Goal: Check status

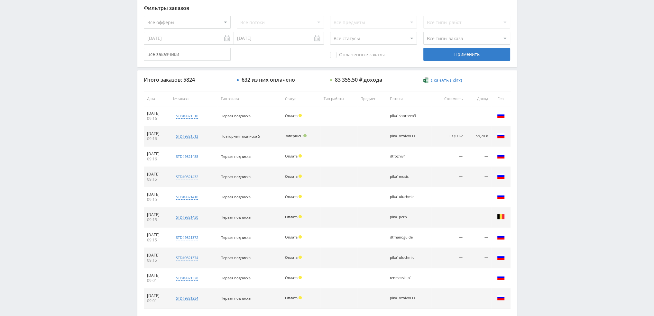
scroll to position [193, 0]
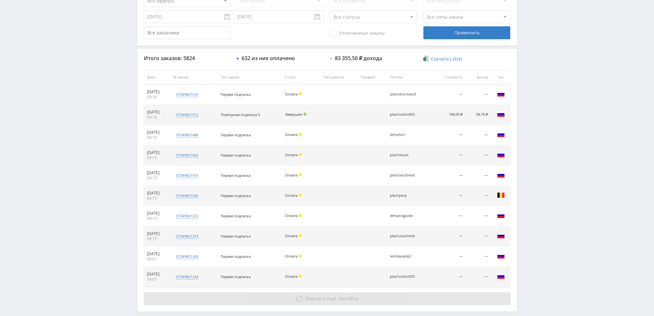
click at [346, 296] on span "Показать ещё 10 из 5814" at bounding box center [332, 299] width 53 height 6
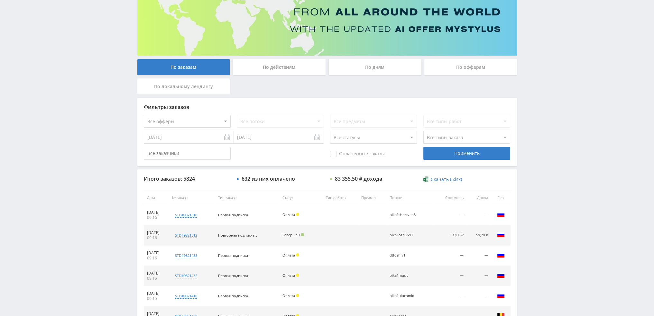
scroll to position [0, 0]
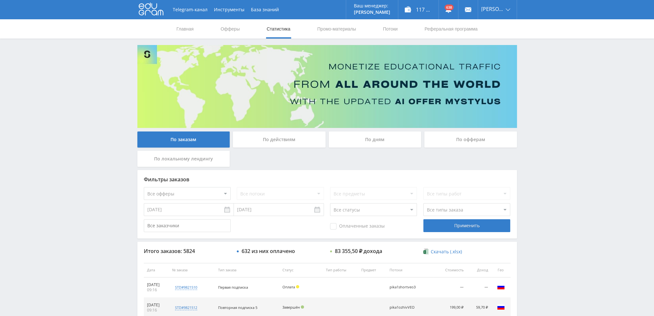
click at [390, 141] on div "По дням" at bounding box center [375, 140] width 93 height 16
click at [0, 0] on input "По дням" at bounding box center [0, 0] width 0 height 0
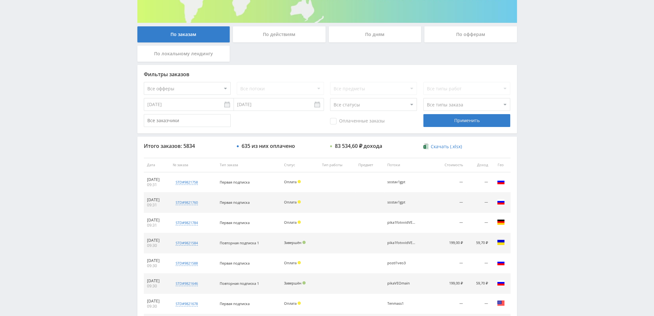
scroll to position [62, 0]
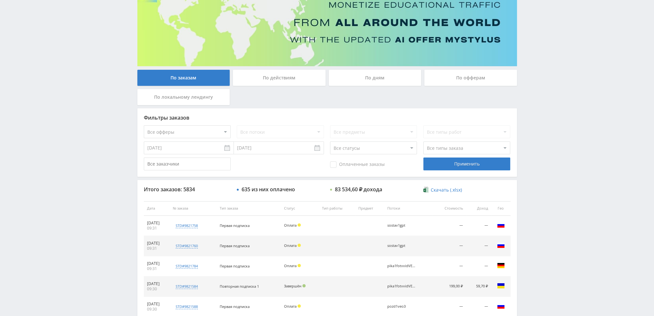
click at [376, 79] on div "По дням" at bounding box center [375, 78] width 93 height 16
click at [0, 0] on input "По дням" at bounding box center [0, 0] width 0 height 0
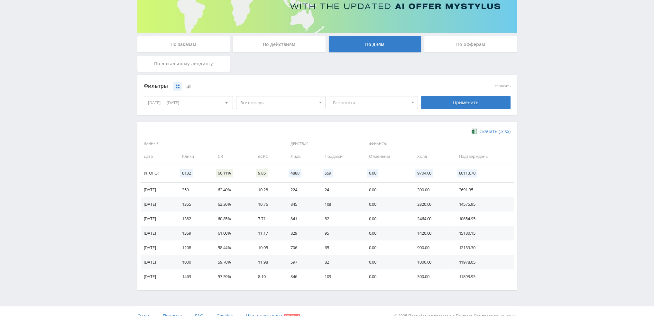
scroll to position [104, 0]
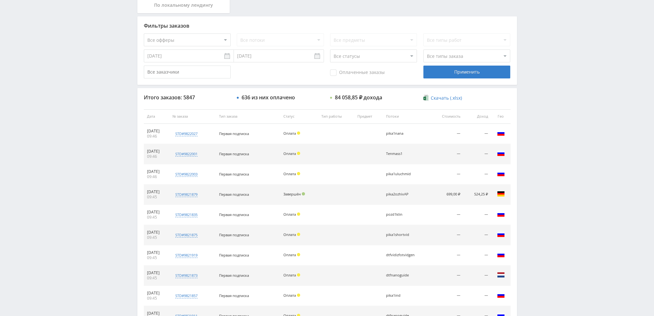
scroll to position [193, 0]
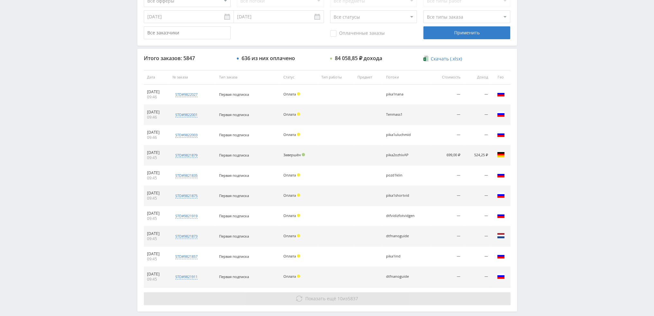
click at [343, 298] on span "Показать ещё 10 из 5837" at bounding box center [332, 299] width 53 height 6
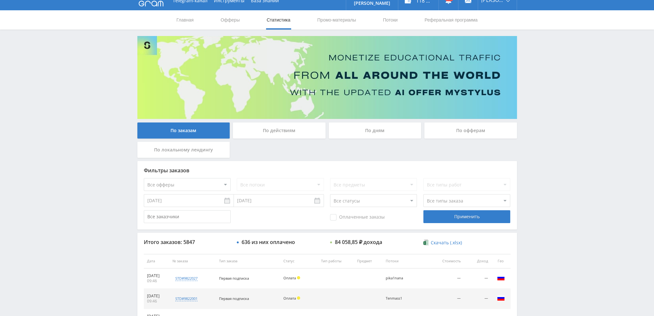
scroll to position [0, 0]
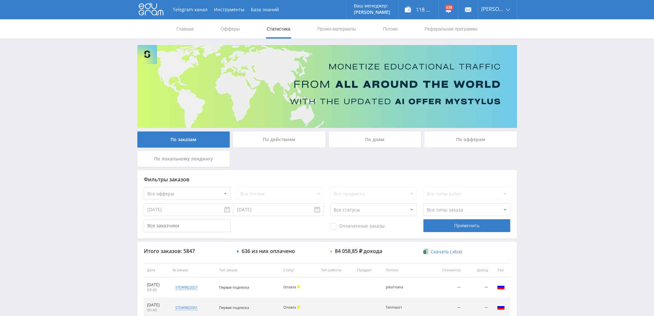
drag, startPoint x: 373, startPoint y: 150, endPoint x: 375, endPoint y: 147, distance: 3.8
click at [374, 149] on div "По дням" at bounding box center [375, 141] width 96 height 19
click at [375, 145] on div "По дням" at bounding box center [375, 140] width 93 height 16
click at [0, 0] on input "По дням" at bounding box center [0, 0] width 0 height 0
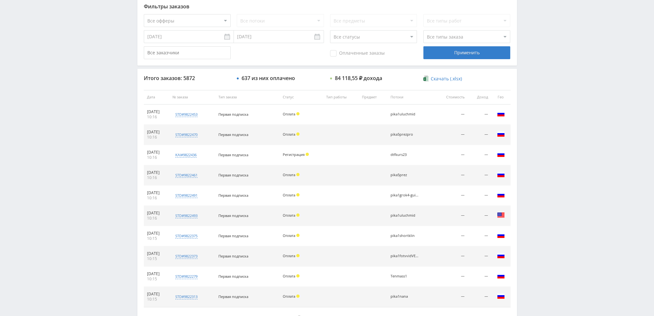
scroll to position [30, 0]
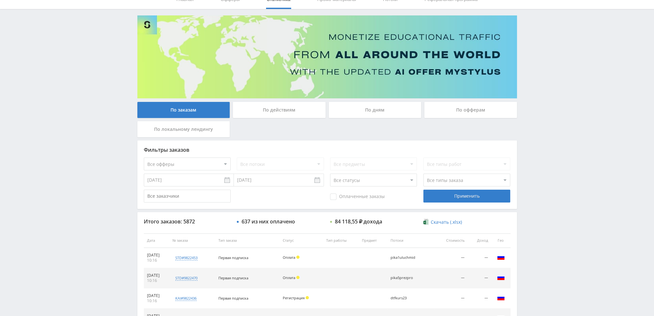
click at [392, 109] on div "По дням" at bounding box center [375, 110] width 93 height 16
click at [0, 0] on input "По дням" at bounding box center [0, 0] width 0 height 0
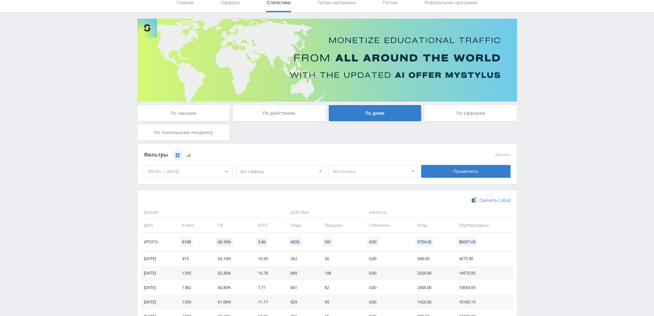
scroll to position [104, 0]
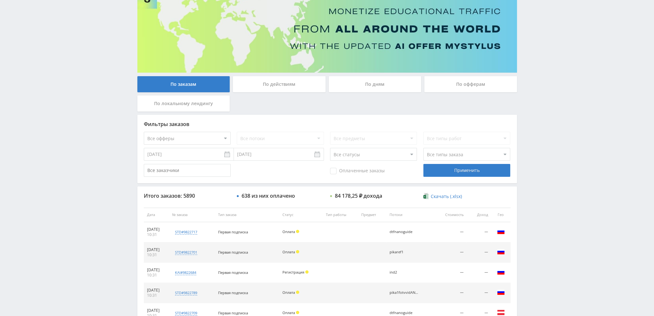
scroll to position [32, 0]
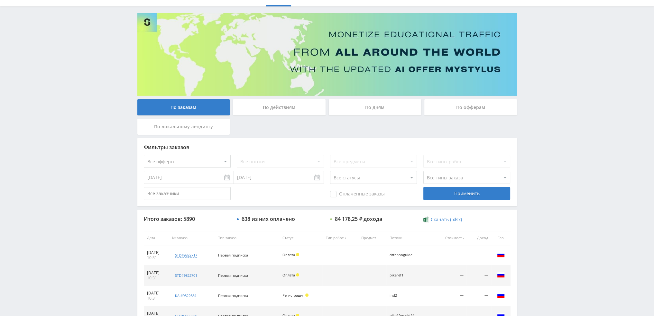
click at [381, 114] on div "По дням" at bounding box center [375, 107] width 93 height 16
click at [0, 0] on input "По дням" at bounding box center [0, 0] width 0 height 0
